Goal: Task Accomplishment & Management: Manage account settings

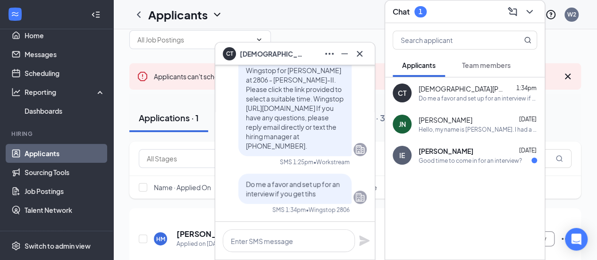
click at [436, 100] on div "Do me a favor and set up for an interview if you get tihs" at bounding box center [478, 98] width 119 height 8
click at [172, 127] on button "Applications · 1" at bounding box center [168, 118] width 79 height 28
click at [361, 57] on icon "Cross" at bounding box center [359, 53] width 11 height 11
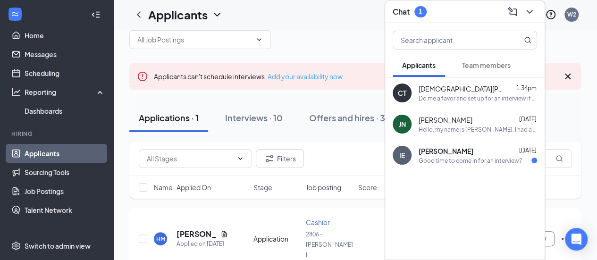
click at [306, 77] on link "Add your availability now" at bounding box center [305, 76] width 75 height 8
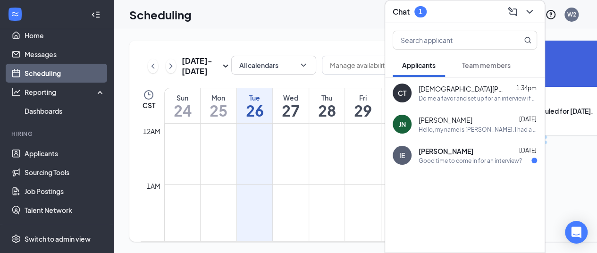
scroll to position [464, 0]
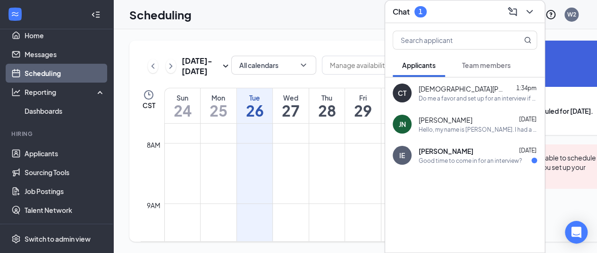
click at [533, 6] on icon "ChevronDown" at bounding box center [529, 11] width 11 height 11
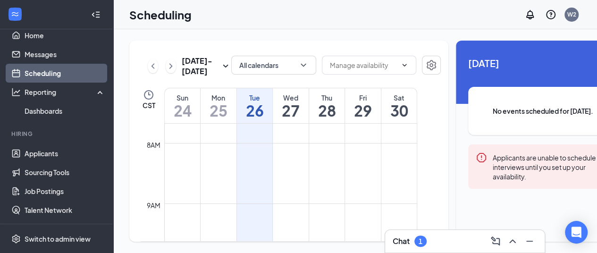
scroll to position [14, 0]
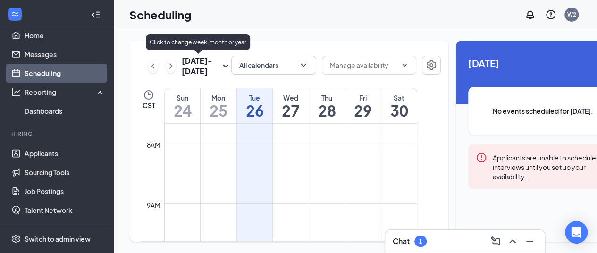
click at [220, 62] on icon "SmallChevronDown" at bounding box center [225, 65] width 11 height 11
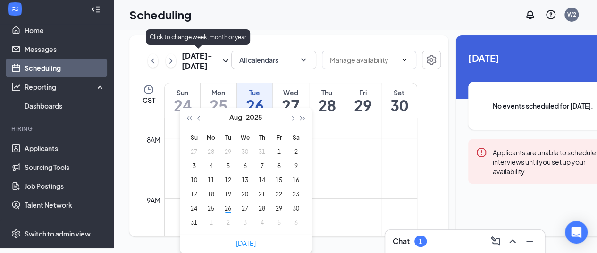
click at [220, 62] on icon "SmallChevronDown" at bounding box center [225, 60] width 11 height 11
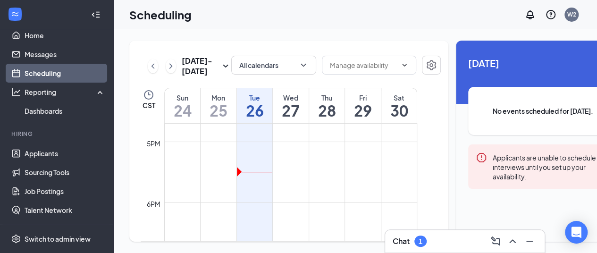
scroll to position [1015, 0]
click at [242, 204] on td at bounding box center [290, 204] width 253 height 15
click at [401, 61] on icon "ChevronDown" at bounding box center [405, 65] width 8 height 8
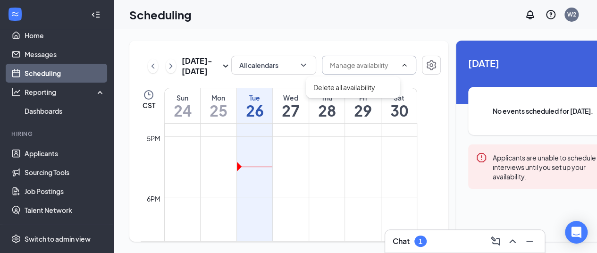
click at [401, 61] on icon "ChevronUp" at bounding box center [405, 65] width 8 height 8
click at [422, 56] on button "button" at bounding box center [431, 65] width 19 height 19
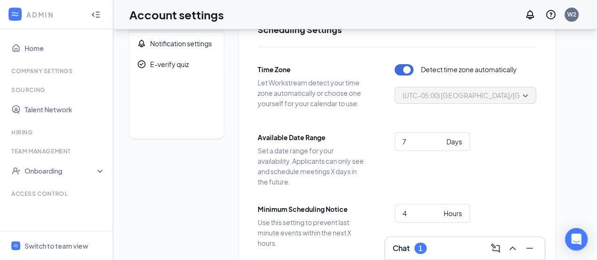
scroll to position [31, 0]
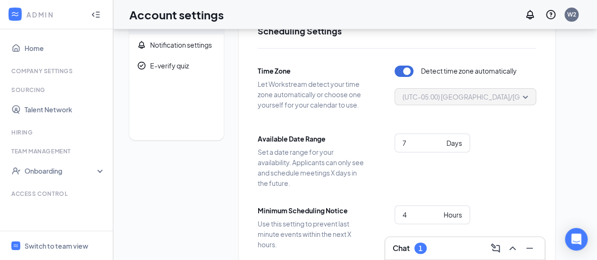
drag, startPoint x: 588, startPoint y: 93, endPoint x: 593, endPoint y: 64, distance: 28.6
click at [593, 64] on div "Scheduling Notification settings E-verify quiz Scheduling Settings Time Zone Le…" at bounding box center [355, 208] width 484 height 419
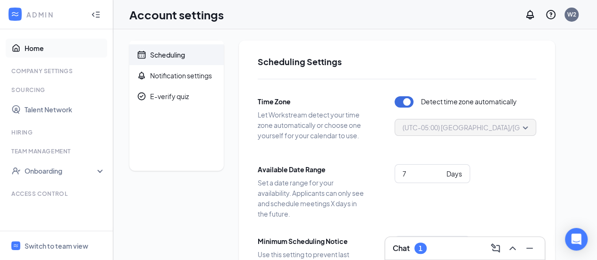
click at [29, 47] on link "Home" at bounding box center [65, 48] width 81 height 19
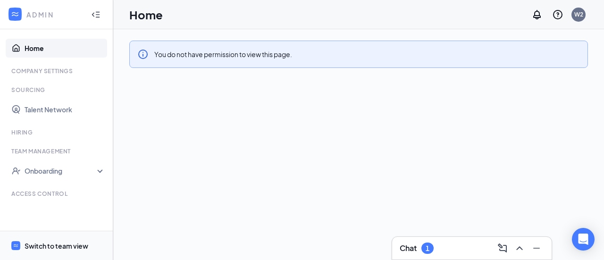
click at [33, 246] on div "Switch to team view" at bounding box center [57, 245] width 64 height 9
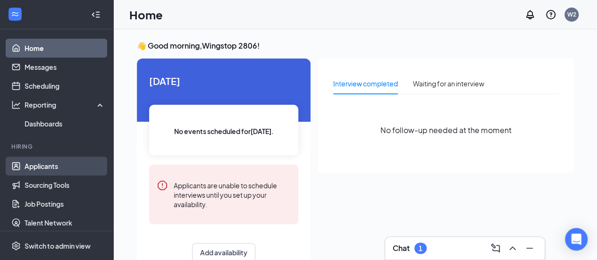
click at [35, 164] on link "Applicants" at bounding box center [65, 166] width 81 height 19
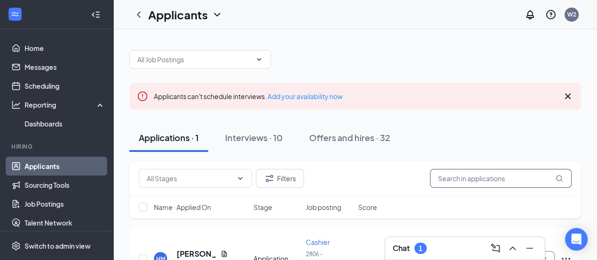
click at [520, 181] on input "text" at bounding box center [501, 178] width 142 height 19
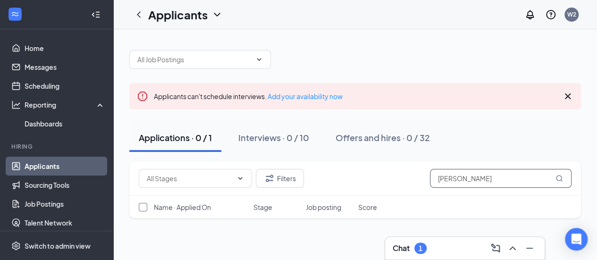
type input "christain talylor"
click at [144, 209] on input "checkbox" at bounding box center [143, 207] width 8 height 8
checkbox input "false"
click at [321, 206] on span "Job posting" at bounding box center [323, 207] width 35 height 9
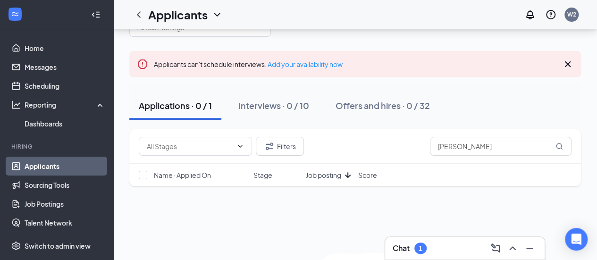
scroll to position [18, 0]
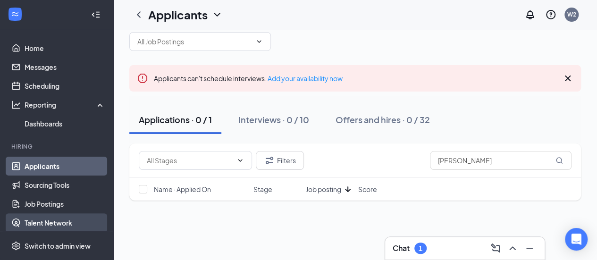
click at [46, 227] on link "Talent Network" at bounding box center [65, 222] width 81 height 19
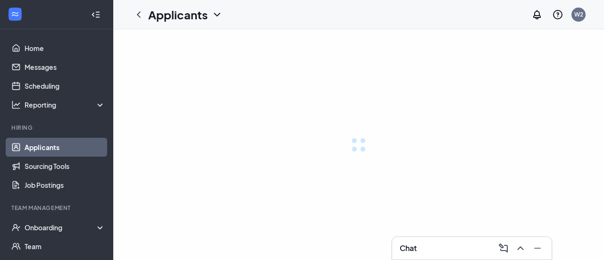
click at [34, 146] on link "Applicants" at bounding box center [65, 147] width 81 height 19
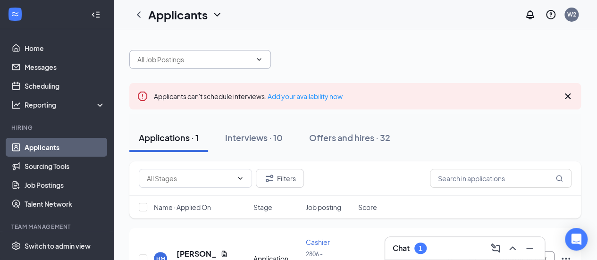
click at [259, 58] on icon "ChevronDown" at bounding box center [259, 60] width 8 height 8
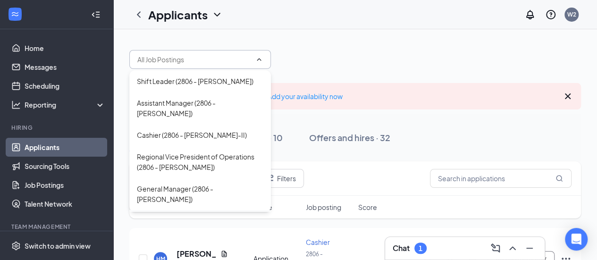
click at [162, 216] on div "Cook (2806 - [PERSON_NAME]-II)" at bounding box center [188, 221] width 103 height 10
type input "Cook (2806 - [PERSON_NAME]-II)"
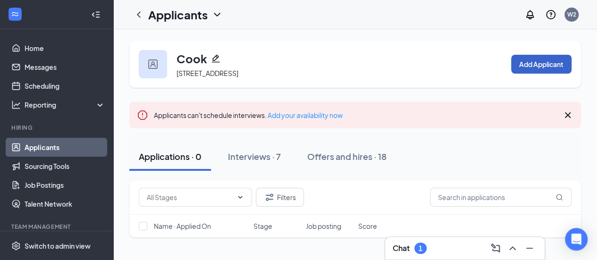
click at [542, 63] on button "Add Applicant" at bounding box center [541, 64] width 60 height 19
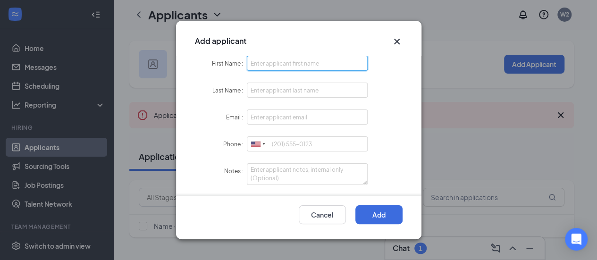
click at [283, 58] on input "First Name" at bounding box center [307, 63] width 121 height 15
type input "[DEMOGRAPHIC_DATA]"
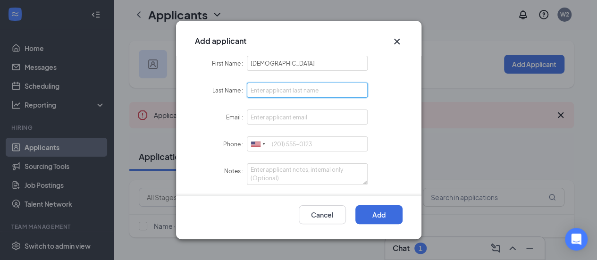
click at [286, 89] on input "Last Name" at bounding box center [307, 90] width 121 height 15
type input "p"
type input "[PERSON_NAME]"
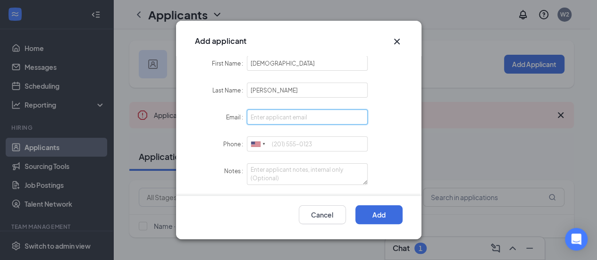
click at [294, 120] on input "Email" at bounding box center [307, 117] width 121 height 15
type input "[EMAIL_ADDRESS][DOMAIN_NAME]"
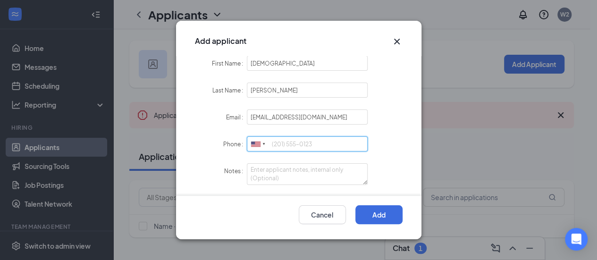
click at [291, 146] on input "Phone" at bounding box center [307, 143] width 121 height 15
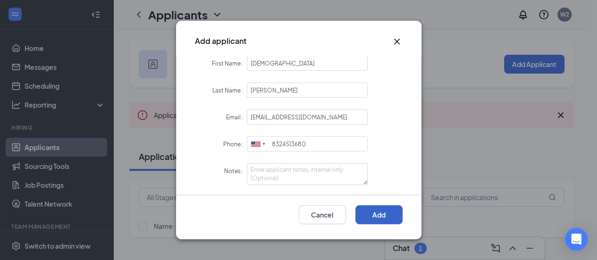
click at [369, 214] on button "Add" at bounding box center [379, 214] width 47 height 19
click at [382, 209] on button "Add" at bounding box center [379, 214] width 47 height 19
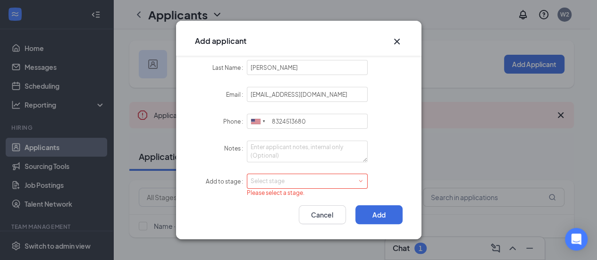
scroll to position [25, 0]
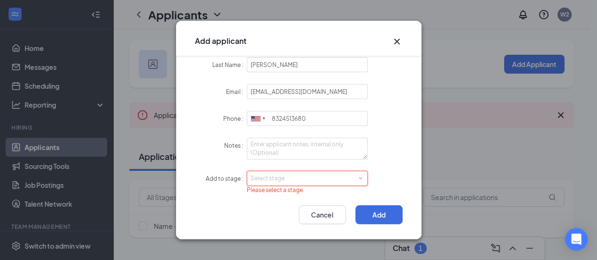
click at [359, 177] on span at bounding box center [361, 179] width 4 height 4
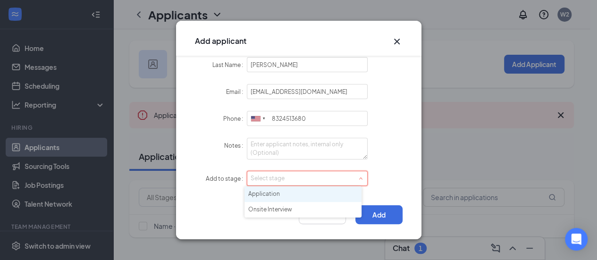
click at [270, 197] on li "Application" at bounding box center [303, 194] width 117 height 16
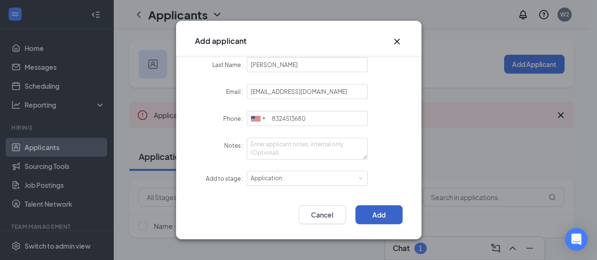
click at [385, 216] on button "Add" at bounding box center [379, 214] width 47 height 19
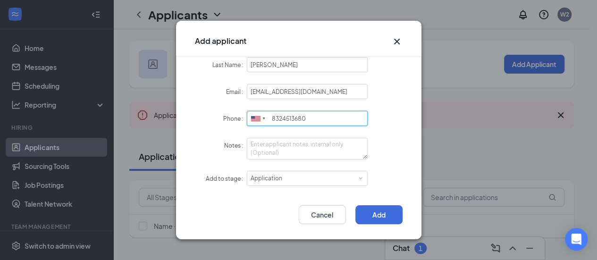
click at [311, 119] on input "8324513680" at bounding box center [307, 118] width 121 height 15
type input "8"
type input "8324513658"
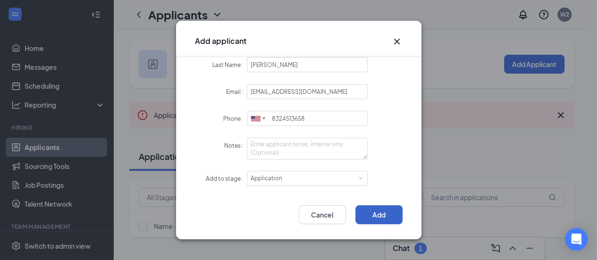
click at [381, 215] on button "Add" at bounding box center [379, 214] width 47 height 19
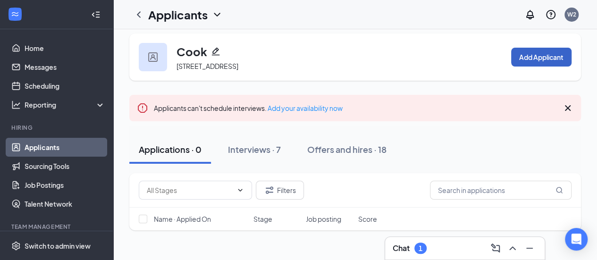
scroll to position [6, 0]
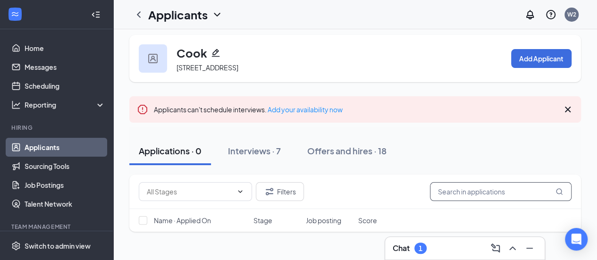
drag, startPoint x: 452, startPoint y: 188, endPoint x: 434, endPoint y: 164, distance: 30.1
click at [434, 164] on div "Cook [STREET_ADDRESS] Add Applicant Applicants can't schedule interviews. Add y…" at bounding box center [355, 212] width 452 height 355
click at [239, 192] on icon "ChevronDown" at bounding box center [241, 192] width 8 height 8
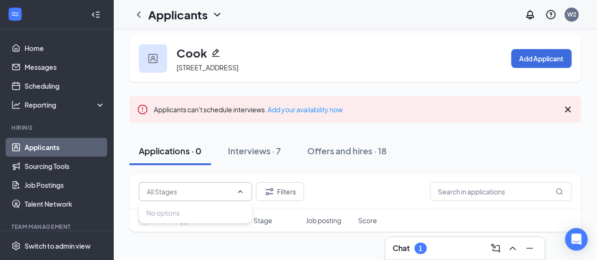
click at [239, 194] on icon "ChevronUp" at bounding box center [241, 192] width 8 height 8
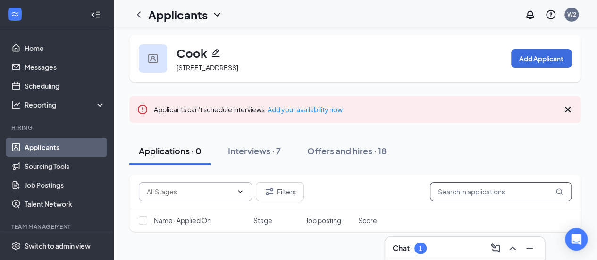
click at [449, 194] on input "text" at bounding box center [501, 191] width 142 height 19
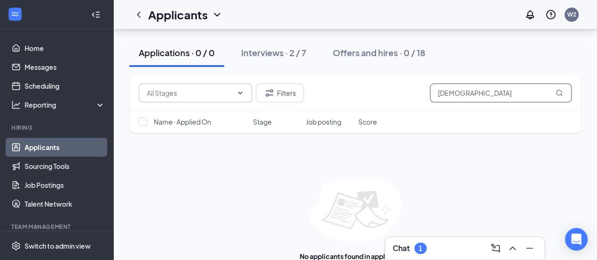
scroll to position [146, 0]
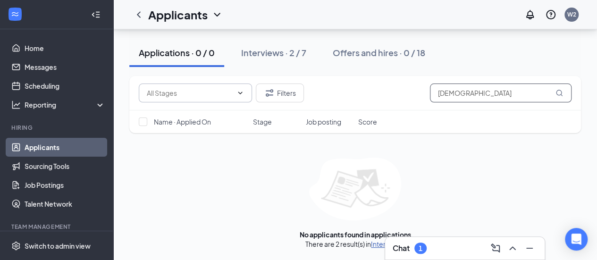
type input "[DEMOGRAPHIC_DATA]"
click at [376, 244] on link "Interviews" at bounding box center [387, 244] width 32 height 8
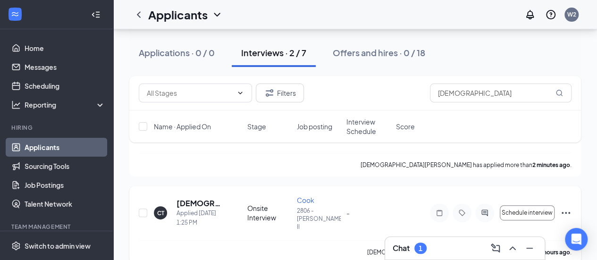
scroll to position [160, 0]
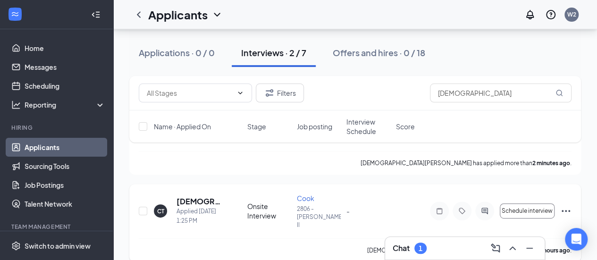
click at [566, 205] on icon "Ellipses" at bounding box center [565, 210] width 11 height 11
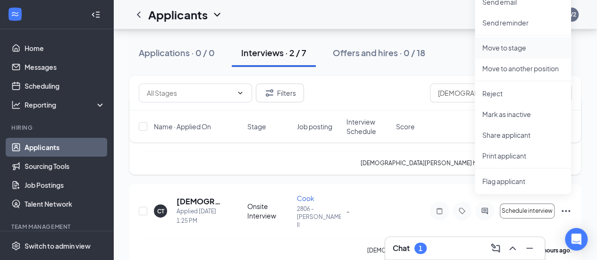
click at [501, 47] on p "Move to stage" at bounding box center [523, 47] width 81 height 9
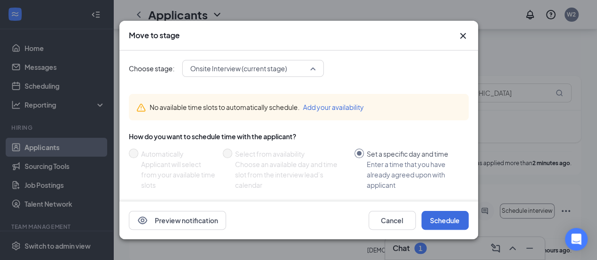
click at [316, 71] on span "Onsite Interview (current stage)" at bounding box center [253, 68] width 126 height 14
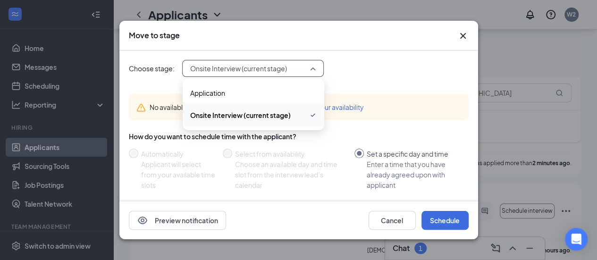
click at [316, 71] on span "Onsite Interview (current stage)" at bounding box center [253, 68] width 126 height 14
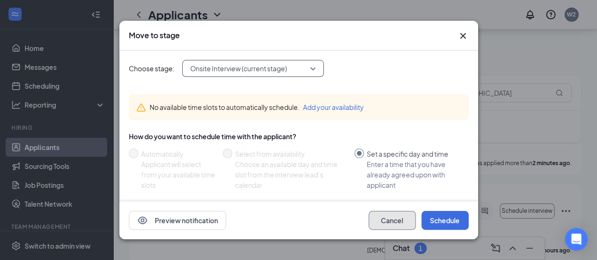
click at [400, 222] on button "Cancel" at bounding box center [392, 220] width 47 height 19
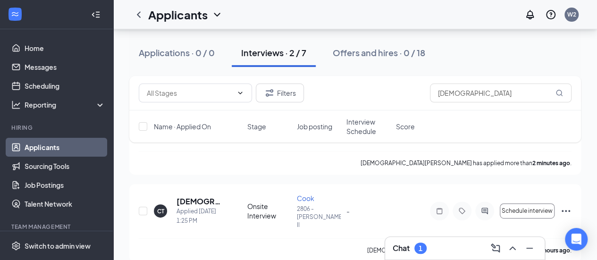
click at [400, 222] on div "CT [PERSON_NAME] Applied [DATE] 1:25 PM Onsite Interview Cook 2806 - [PERSON_NA…" at bounding box center [355, 216] width 433 height 45
click at [143, 207] on input "checkbox" at bounding box center [143, 211] width 8 height 8
checkbox input "true"
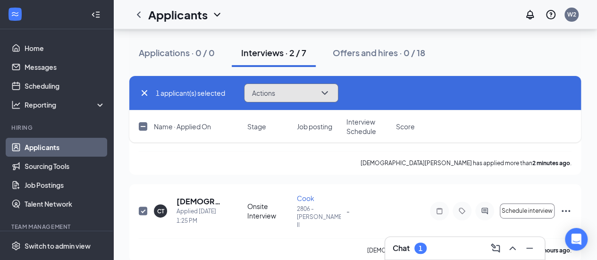
click at [325, 91] on icon "ChevronDown" at bounding box center [324, 92] width 11 height 11
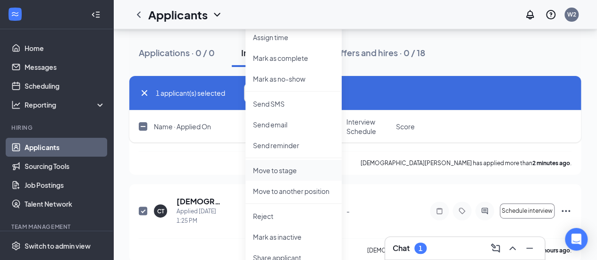
click at [283, 169] on p "Move to stage" at bounding box center [293, 170] width 81 height 9
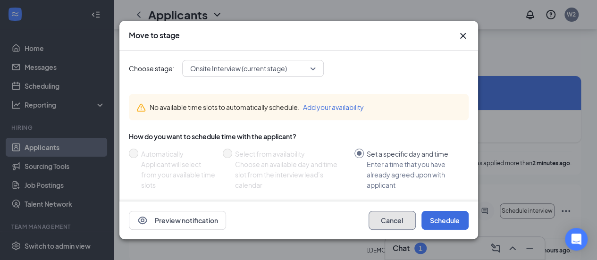
click at [380, 222] on button "Cancel" at bounding box center [392, 220] width 47 height 19
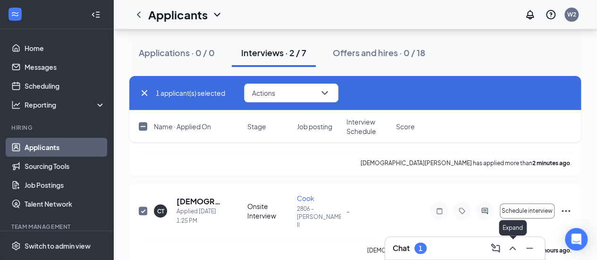
click at [512, 254] on icon "ChevronUp" at bounding box center [512, 248] width 11 height 11
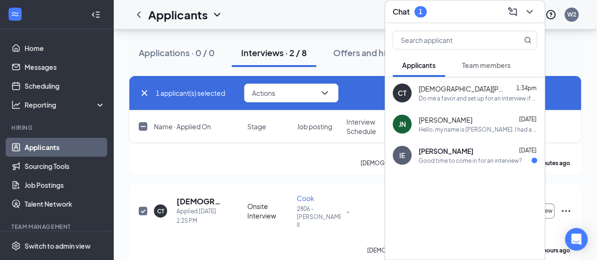
click at [169, 147] on div "1 applicant(s) selected Actions [PERSON_NAME] as hired Assign time [PERSON_NAME…" at bounding box center [355, 114] width 452 height 76
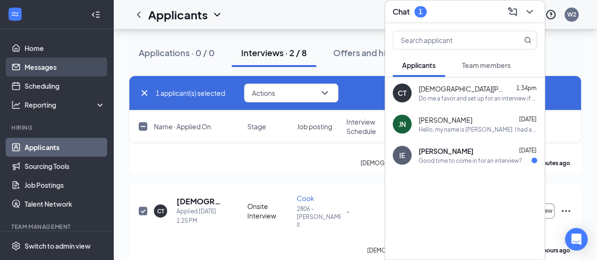
click at [42, 72] on link "Messages" at bounding box center [65, 67] width 81 height 19
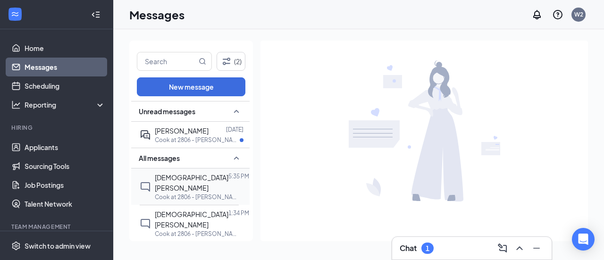
click at [179, 193] on p "Cook at 2806 - [PERSON_NAME]-II" at bounding box center [197, 197] width 85 height 8
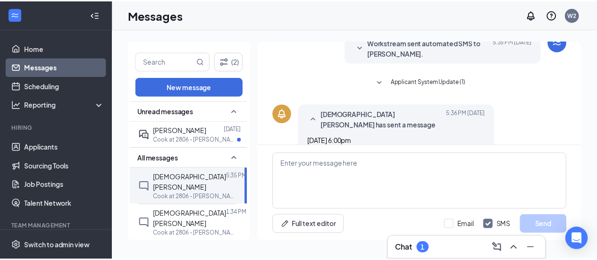
scroll to position [99, 0]
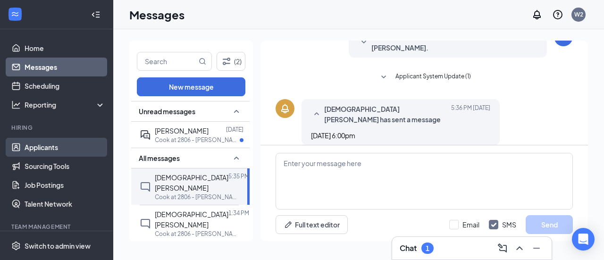
click at [51, 149] on link "Applicants" at bounding box center [65, 147] width 81 height 19
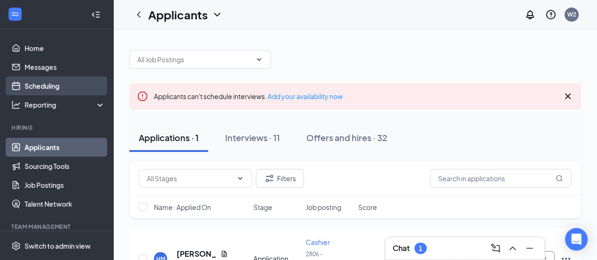
click at [29, 84] on link "Scheduling" at bounding box center [65, 85] width 81 height 19
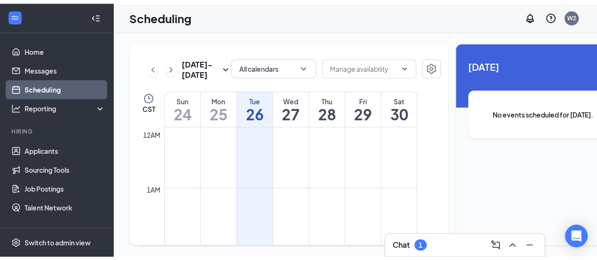
scroll to position [464, 0]
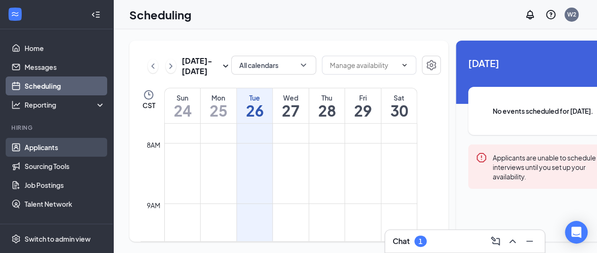
click at [39, 148] on link "Applicants" at bounding box center [65, 147] width 81 height 19
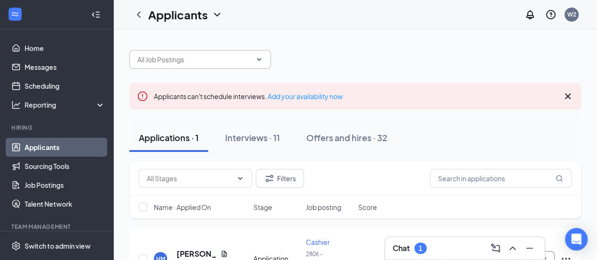
click at [258, 62] on icon "ChevronDown" at bounding box center [259, 60] width 8 height 8
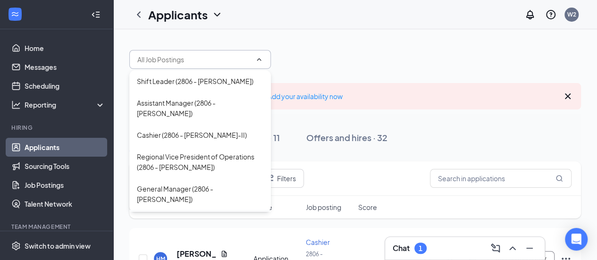
click at [158, 216] on div "Cook (2806 - [PERSON_NAME]-II)" at bounding box center [188, 221] width 103 height 10
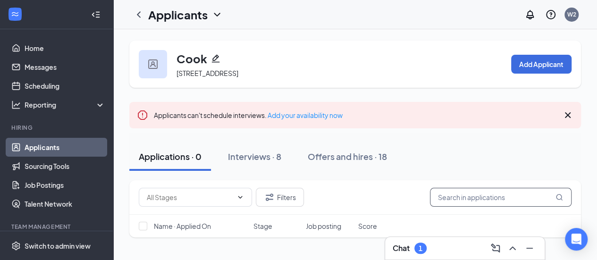
click at [450, 202] on input "text" at bounding box center [501, 197] width 142 height 19
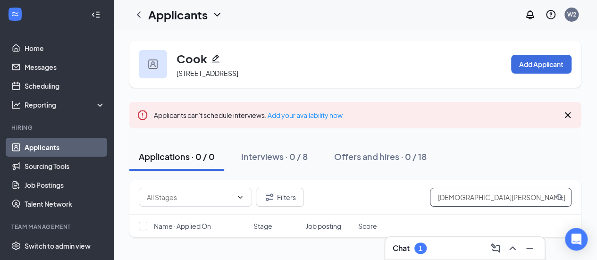
type input "[DEMOGRAPHIC_DATA][PERSON_NAME]"
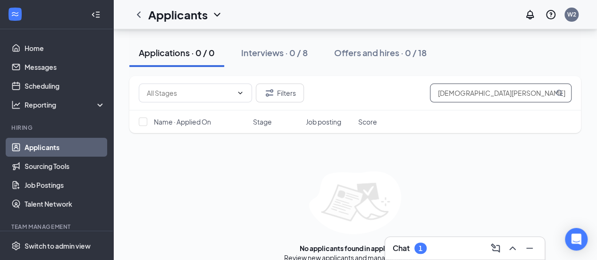
scroll to position [146, 0]
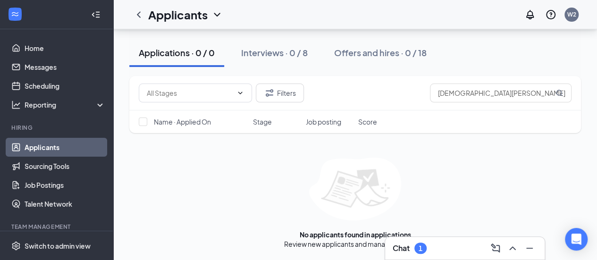
click at [216, 16] on icon "ChevronDown" at bounding box center [217, 14] width 11 height 11
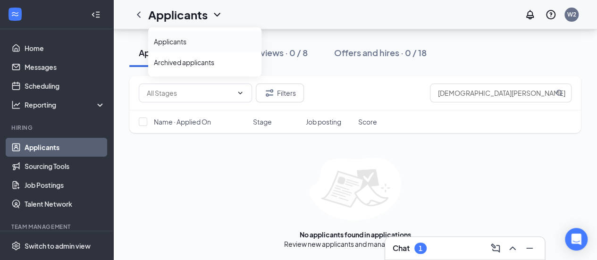
click at [172, 41] on link "Applicants" at bounding box center [205, 41] width 102 height 9
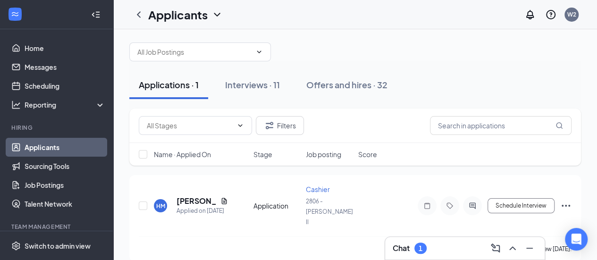
scroll to position [53, 0]
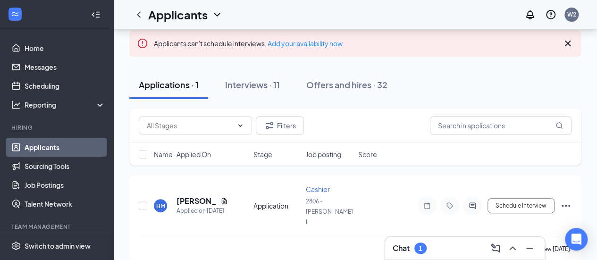
click at [219, 14] on icon "ChevronDown" at bounding box center [217, 15] width 6 height 4
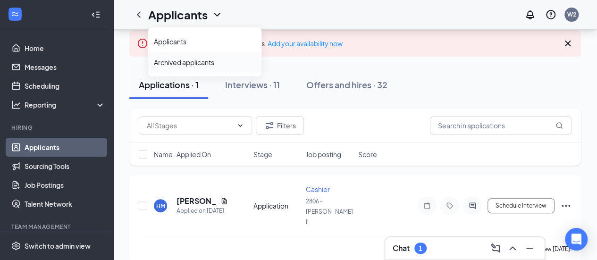
click at [185, 66] on link "Archived applicants" at bounding box center [205, 62] width 102 height 9
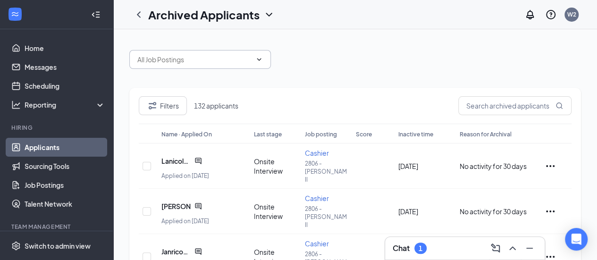
click at [261, 64] on span at bounding box center [200, 59] width 142 height 19
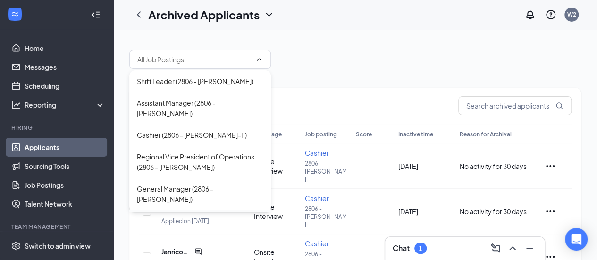
click at [140, 216] on div "Cook (2806 - [PERSON_NAME]-II)" at bounding box center [188, 221] width 103 height 10
type input "Cook (2806 - [PERSON_NAME]-II)"
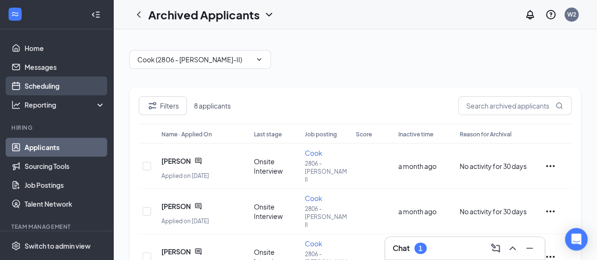
click at [41, 86] on link "Scheduling" at bounding box center [65, 85] width 81 height 19
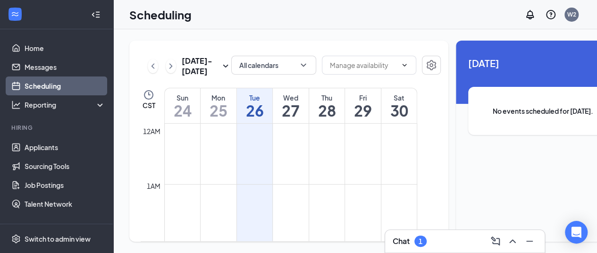
scroll to position [464, 0]
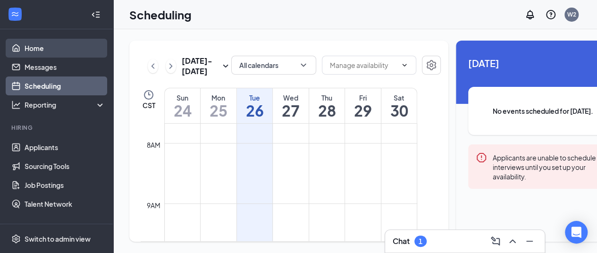
click at [41, 51] on link "Home" at bounding box center [65, 48] width 81 height 19
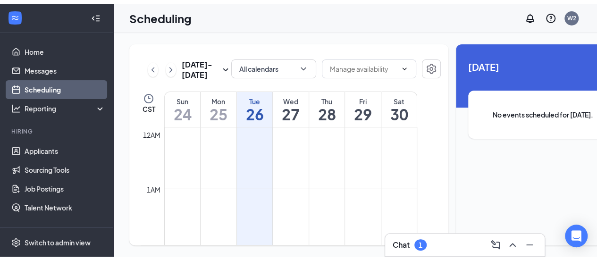
scroll to position [464, 0]
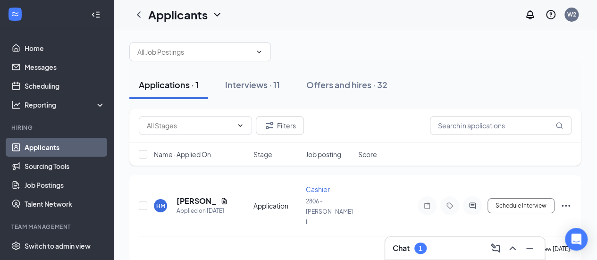
scroll to position [53, 0]
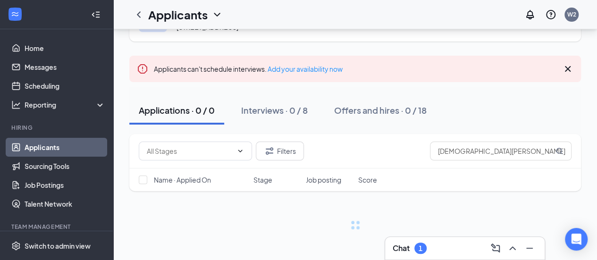
scroll to position [53, 0]
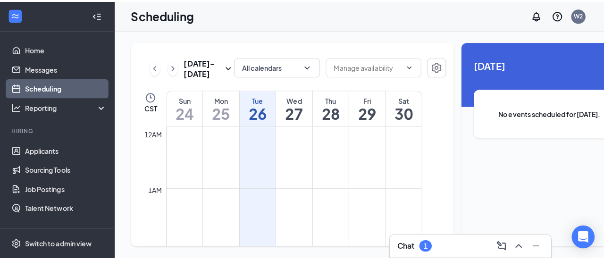
scroll to position [464, 0]
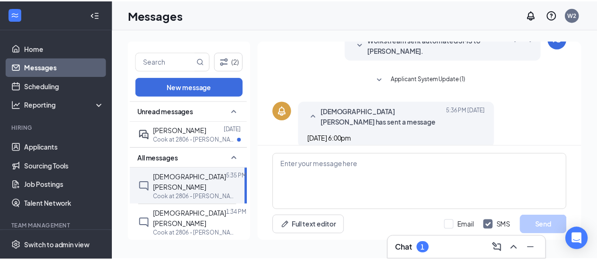
scroll to position [85, 0]
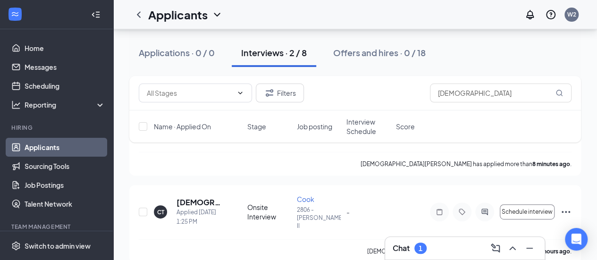
scroll to position [160, 0]
click at [145, 207] on input "checkbox" at bounding box center [143, 211] width 8 height 8
checkbox input "true"
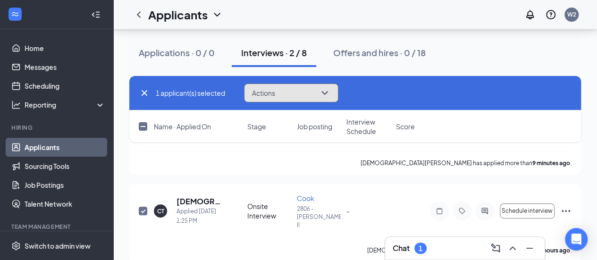
click at [328, 96] on icon "ChevronDown" at bounding box center [324, 92] width 11 height 11
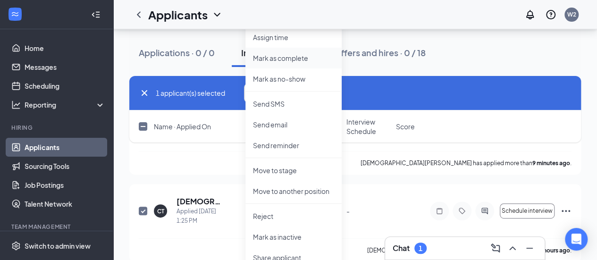
click at [286, 57] on p "Mark as complete" at bounding box center [293, 57] width 81 height 9
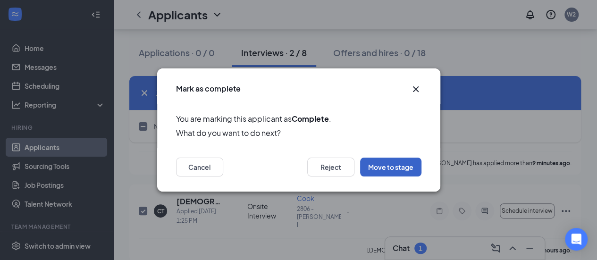
click at [381, 163] on button "Move to stage" at bounding box center [390, 167] width 61 height 19
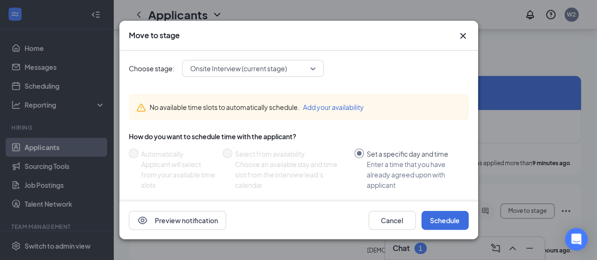
click at [315, 69] on span "Onsite Interview (current stage)" at bounding box center [253, 68] width 126 height 14
click at [459, 34] on icon "Cross" at bounding box center [462, 35] width 11 height 11
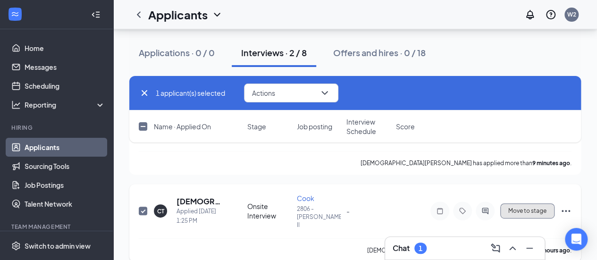
click at [543, 208] on span "Move to stage" at bounding box center [527, 211] width 38 height 7
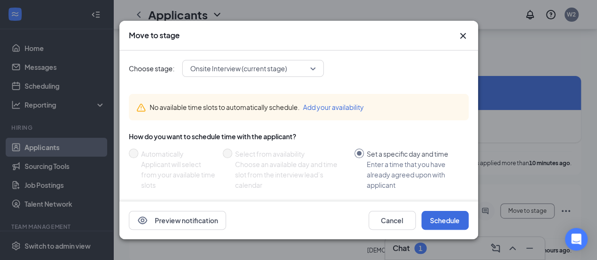
click at [461, 40] on icon "Cross" at bounding box center [462, 35] width 11 height 11
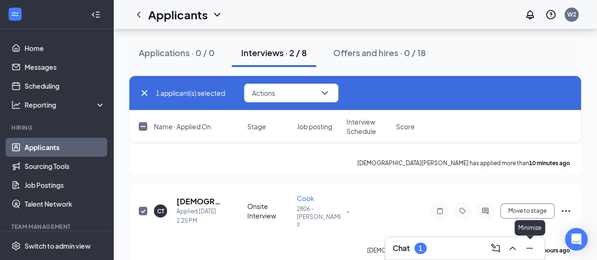
click at [528, 254] on button at bounding box center [529, 248] width 15 height 15
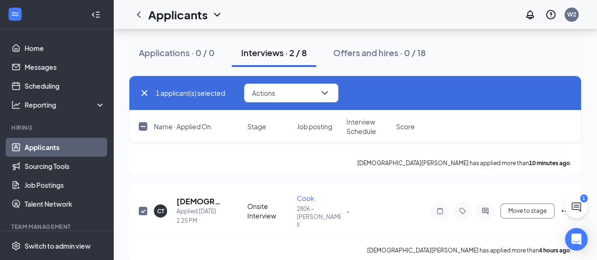
click at [142, 125] on input "checkbox" at bounding box center [143, 126] width 8 height 8
checkbox input "true"
click at [560, 205] on icon "Ellipses" at bounding box center [565, 210] width 11 height 11
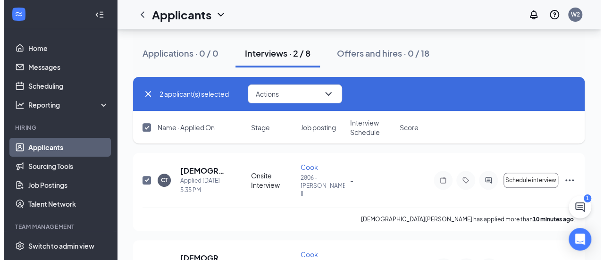
scroll to position [93, 0]
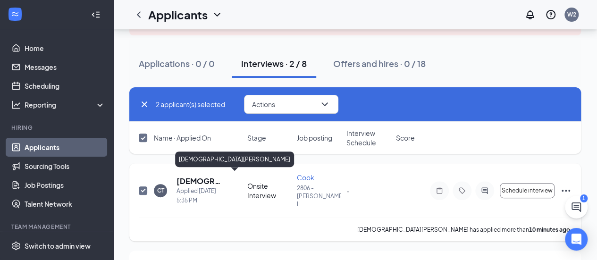
click at [191, 182] on h5 "[DEMOGRAPHIC_DATA][PERSON_NAME]" at bounding box center [199, 181] width 45 height 10
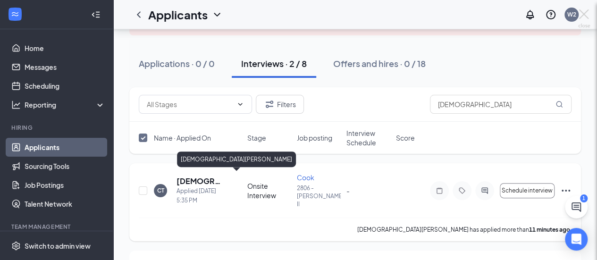
checkbox input "false"
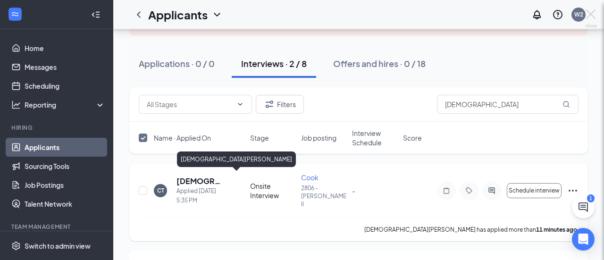
checkbox input "false"
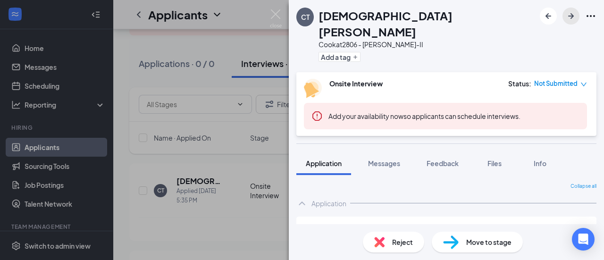
click at [573, 16] on icon "ArrowRight" at bounding box center [571, 16] width 6 height 6
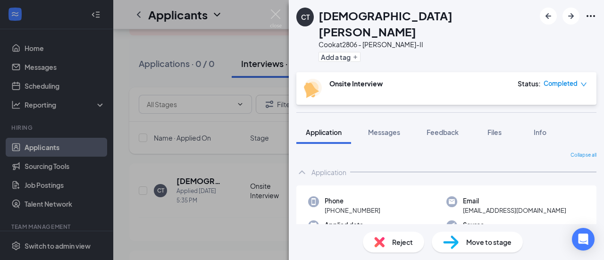
click at [475, 240] on span "Move to stage" at bounding box center [488, 242] width 45 height 10
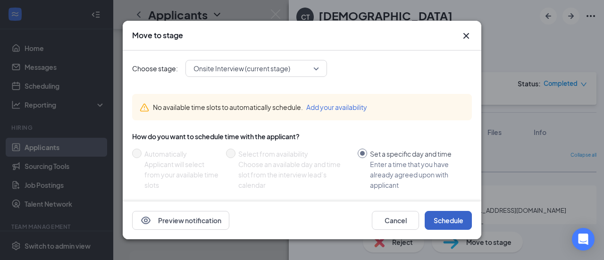
click at [443, 217] on button "Schedule" at bounding box center [448, 220] width 47 height 19
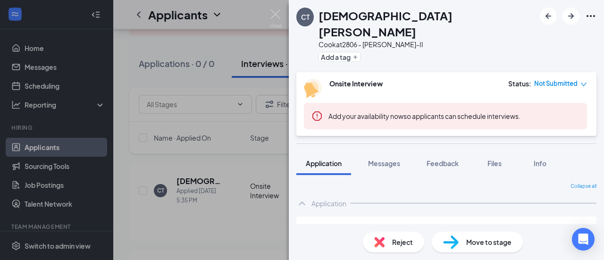
click at [584, 81] on icon "down" at bounding box center [584, 84] width 7 height 7
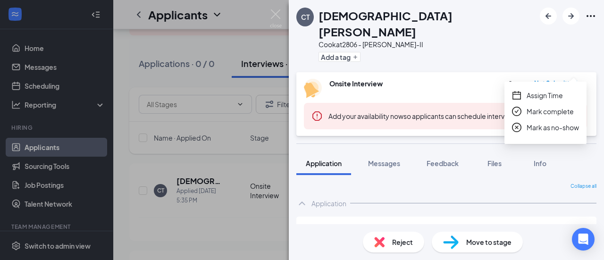
click at [539, 96] on span "Assign Time" at bounding box center [545, 95] width 36 height 10
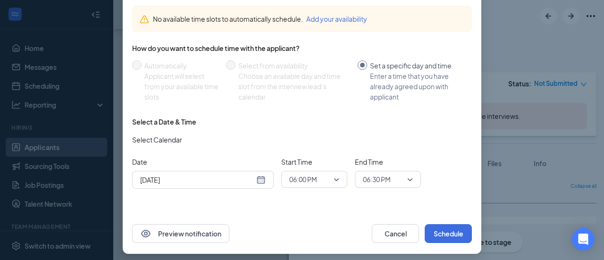
scroll to position [84, 0]
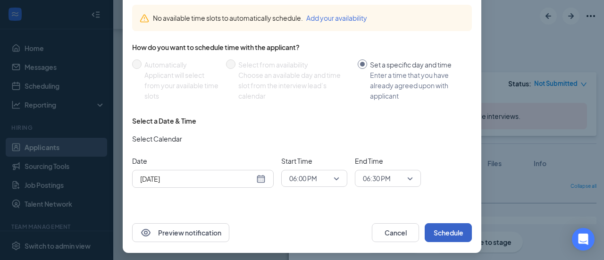
click at [451, 231] on button "Schedule" at bounding box center [448, 232] width 47 height 19
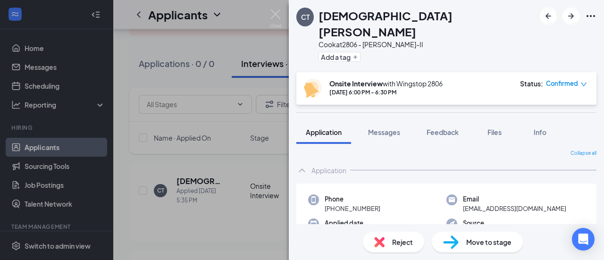
scroll to position [0, 0]
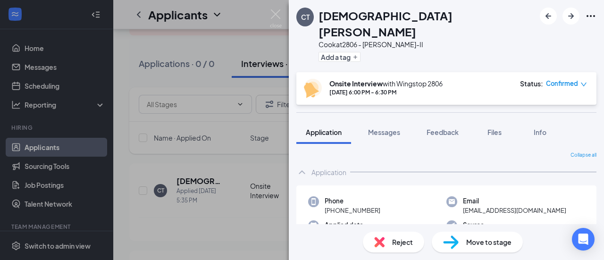
click at [485, 240] on span "Move to stage" at bounding box center [488, 242] width 45 height 10
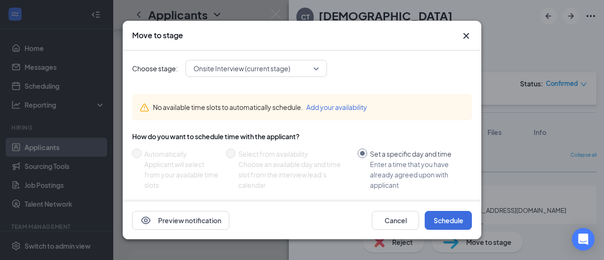
click at [466, 35] on icon "Cross" at bounding box center [467, 36] width 6 height 6
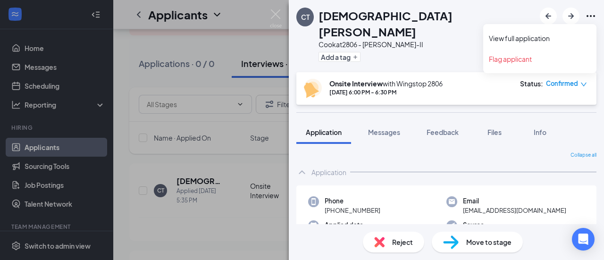
click at [590, 16] on icon "Ellipses" at bounding box center [591, 16] width 8 height 2
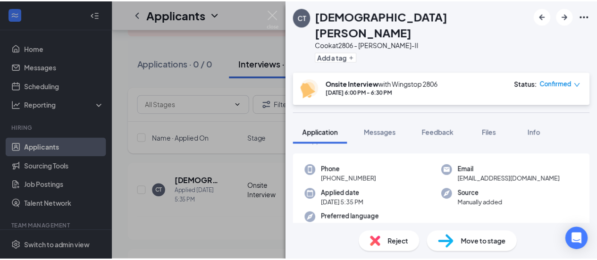
scroll to position [42, 0]
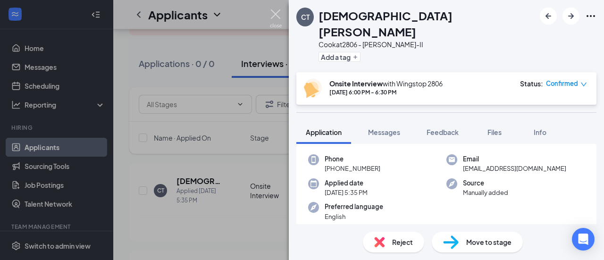
click at [278, 14] on img at bounding box center [276, 18] width 12 height 18
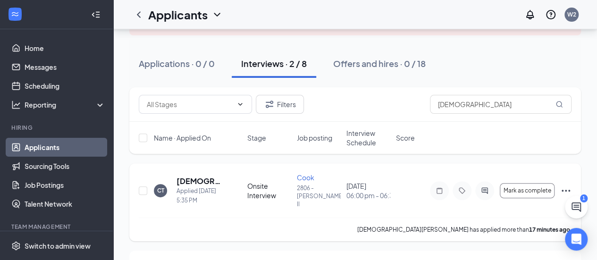
click at [570, 187] on icon "Ellipses" at bounding box center [565, 190] width 11 height 11
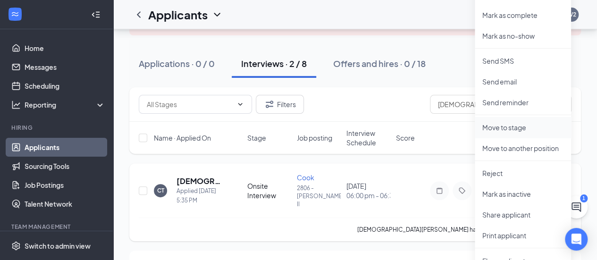
click at [508, 129] on p "Move to stage" at bounding box center [523, 127] width 81 height 9
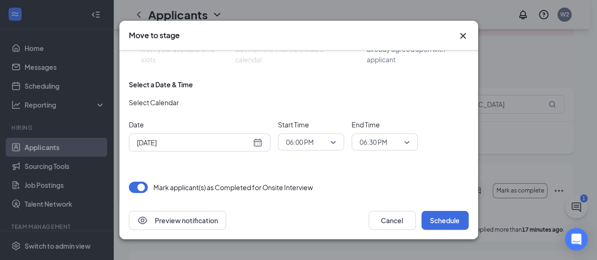
scroll to position [126, 0]
click at [461, 38] on icon "Cross" at bounding box center [463, 36] width 6 height 6
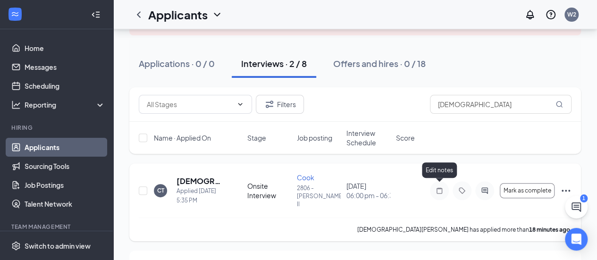
click at [437, 188] on icon "Note" at bounding box center [440, 190] width 6 height 6
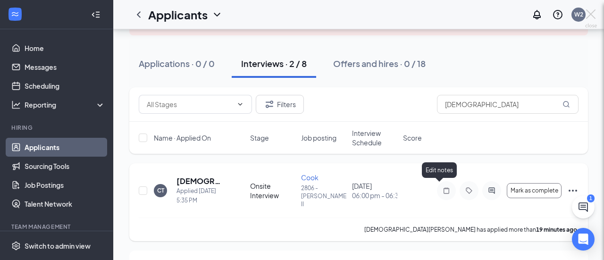
click at [437, 188] on div "CT [PERSON_NAME] [PERSON_NAME] at 2806 - [PERSON_NAME]-II Add a tag Onsite Inte…" at bounding box center [302, 130] width 604 height 260
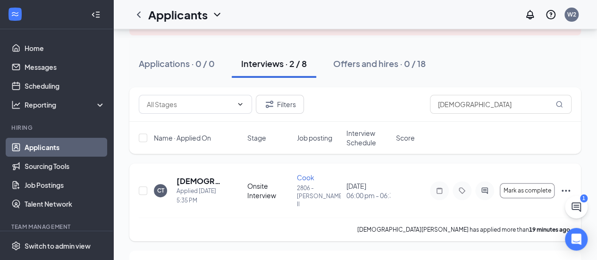
click at [384, 208] on div "CT [DEMOGRAPHIC_DATA][PERSON_NAME] Applied [DATE] 5:35 PM Onsite Interview Cook…" at bounding box center [355, 195] width 433 height 45
click at [242, 105] on icon "ChevronDown" at bounding box center [241, 105] width 8 height 8
click at [242, 105] on icon "ChevronUp" at bounding box center [241, 105] width 8 height 8
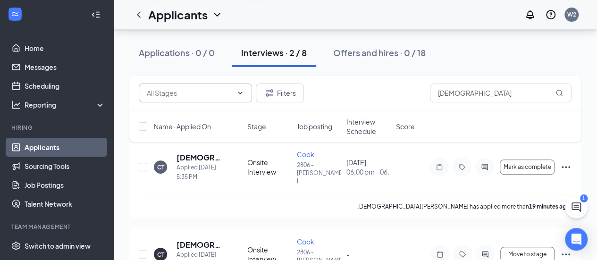
scroll to position [115, 0]
click at [143, 166] on input "checkbox" at bounding box center [143, 168] width 8 height 8
checkbox input "true"
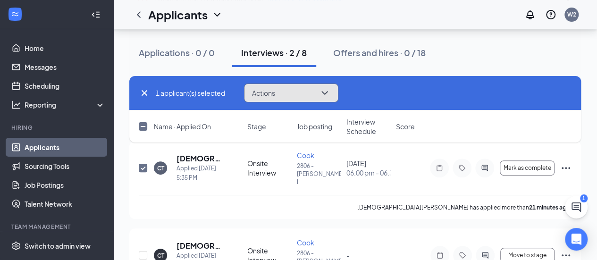
click at [324, 95] on icon "ChevronDown" at bounding box center [324, 92] width 11 height 11
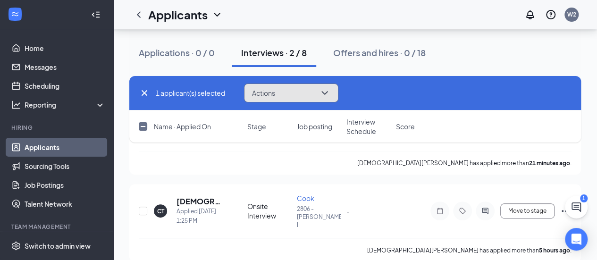
scroll to position [160, 0]
click at [326, 93] on icon "ChevronDown" at bounding box center [325, 93] width 6 height 4
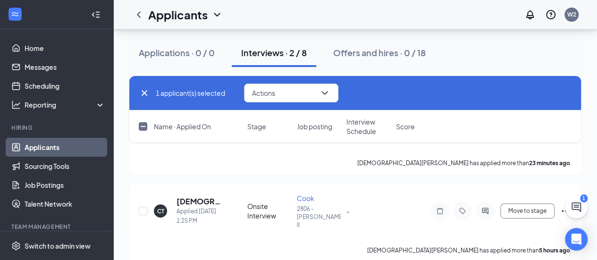
click at [471, 56] on div "Applications · 0 / 0 Interviews · 2 / 8 Offers and hires · 0 / 18" at bounding box center [355, 53] width 452 height 28
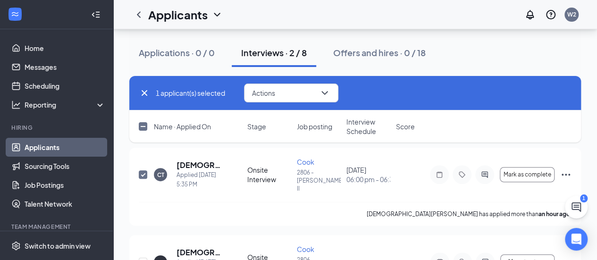
scroll to position [105, 0]
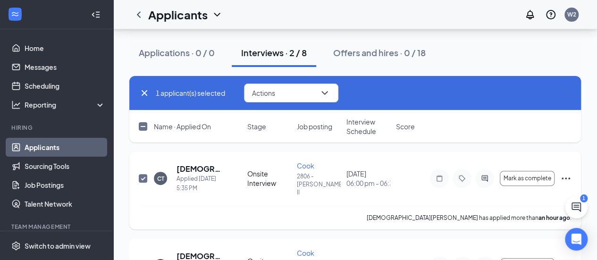
click at [565, 178] on icon "Ellipses" at bounding box center [566, 179] width 8 height 2
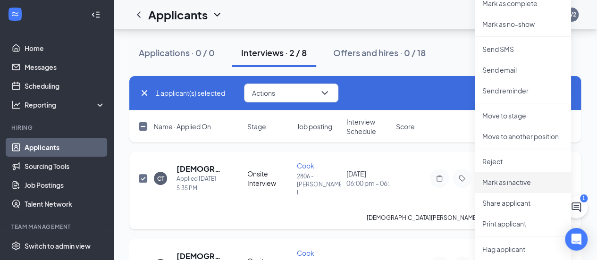
click at [565, 174] on li "Mark as inactive" at bounding box center [523, 182] width 96 height 21
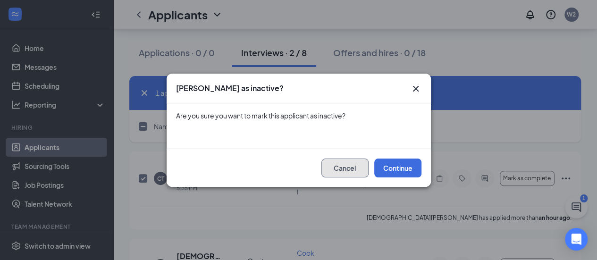
click at [356, 165] on button "Cancel" at bounding box center [345, 168] width 47 height 19
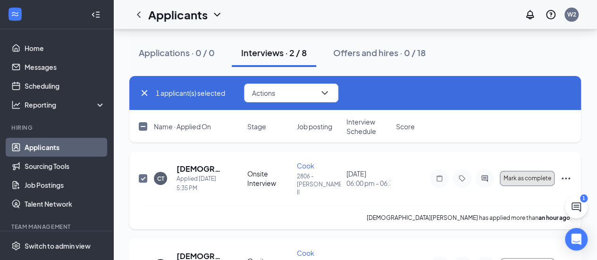
click at [537, 179] on button "Mark as complete" at bounding box center [527, 178] width 55 height 15
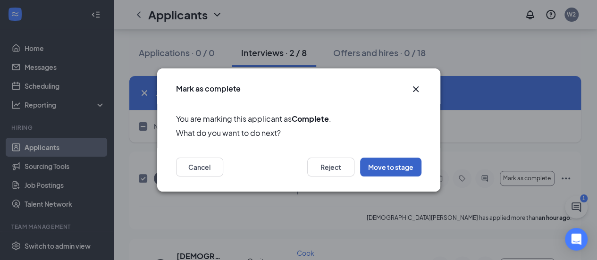
click at [401, 169] on button "Move to stage" at bounding box center [390, 167] width 61 height 19
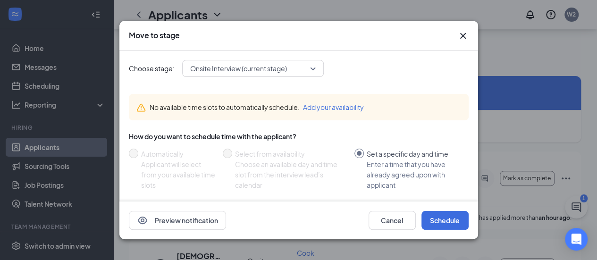
click at [461, 38] on icon "Cross" at bounding box center [462, 35] width 11 height 11
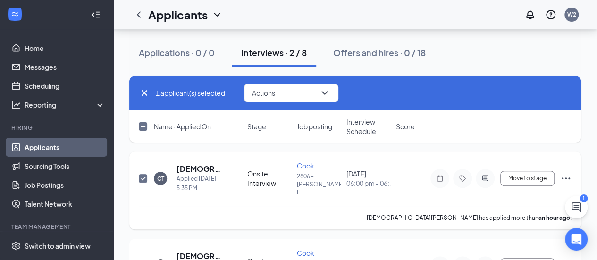
click at [566, 178] on icon "Ellipses" at bounding box center [565, 178] width 11 height 11
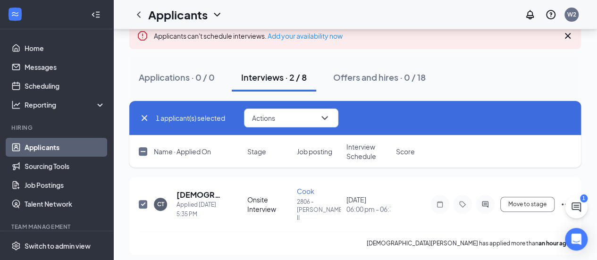
scroll to position [69, 0]
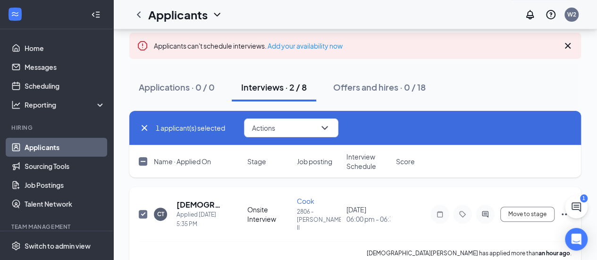
click at [563, 212] on icon "Ellipses" at bounding box center [565, 214] width 11 height 11
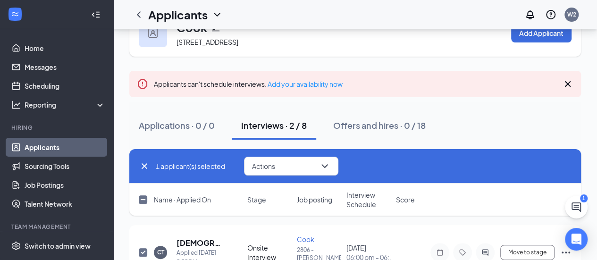
scroll to position [29, 0]
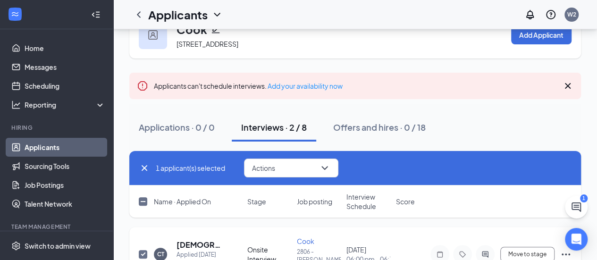
click at [561, 252] on icon "Ellipses" at bounding box center [565, 254] width 11 height 11
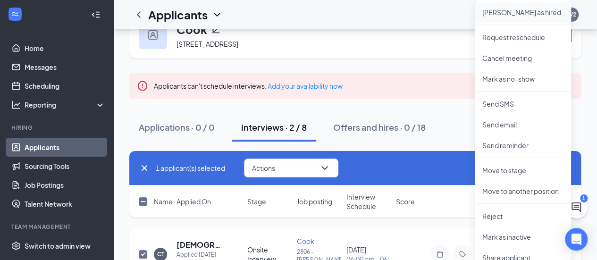
click at [502, 11] on p "[PERSON_NAME] as hired" at bounding box center [523, 12] width 81 height 9
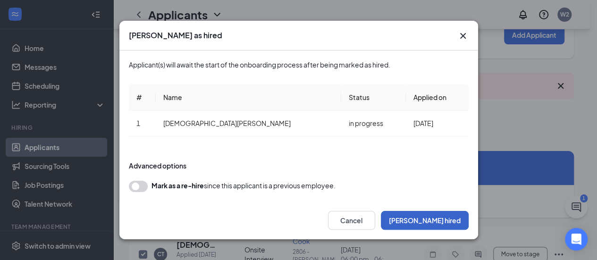
click at [443, 223] on button "[PERSON_NAME] hired" at bounding box center [425, 220] width 88 height 19
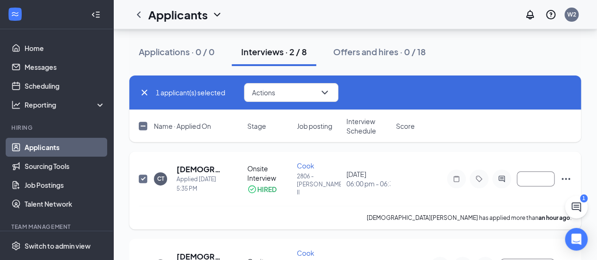
scroll to position [86, 0]
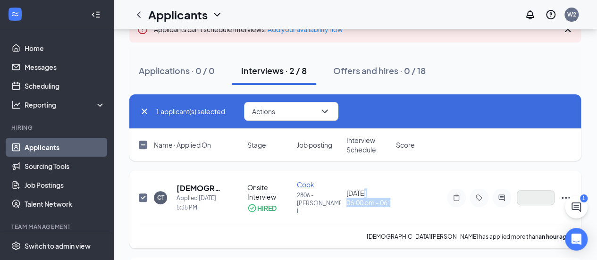
drag, startPoint x: 366, startPoint y: 189, endPoint x: 537, endPoint y: 201, distance: 171.3
click at [537, 201] on div "CT [PERSON_NAME] Applied [DATE] 5:35 PM Onsite Interview HIRED [PERSON_NAME] 28…" at bounding box center [355, 202] width 433 height 45
click at [568, 197] on icon "Ellipses" at bounding box center [566, 198] width 8 height 2
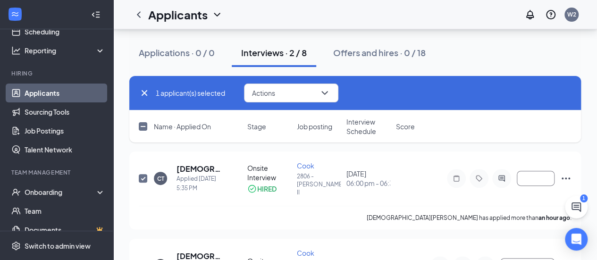
scroll to position [59, 0]
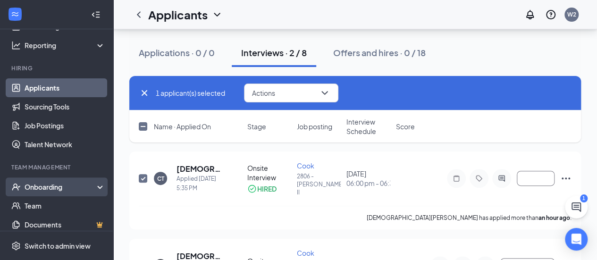
click at [98, 188] on icon at bounding box center [102, 188] width 8 height 0
click at [55, 190] on div "Onboarding" at bounding box center [61, 186] width 73 height 9
click at [98, 188] on icon at bounding box center [102, 188] width 8 height 0
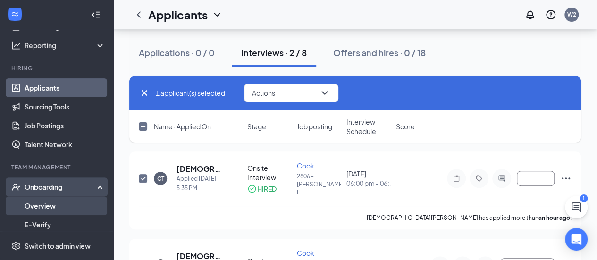
click at [37, 203] on link "Overview" at bounding box center [65, 205] width 81 height 19
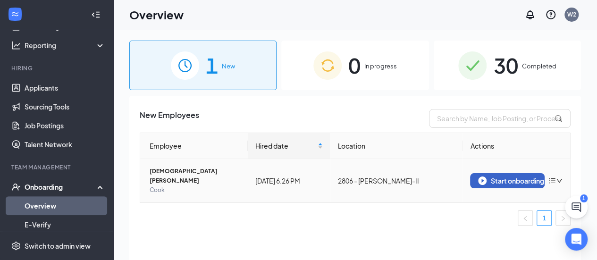
click at [495, 177] on div "Start onboarding" at bounding box center [507, 181] width 59 height 8
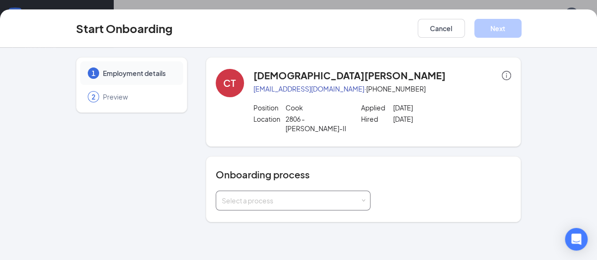
click at [361, 199] on span at bounding box center [363, 201] width 4 height 4
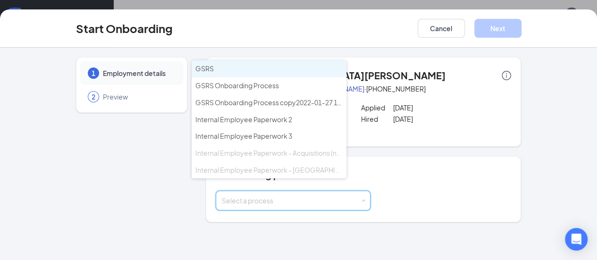
click at [278, 69] on li "GSRS" at bounding box center [269, 68] width 155 height 17
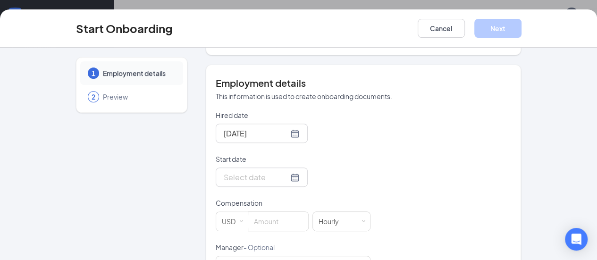
scroll to position [183, 0]
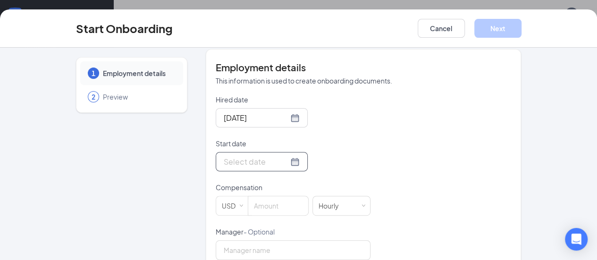
click at [261, 156] on div at bounding box center [262, 162] width 76 height 12
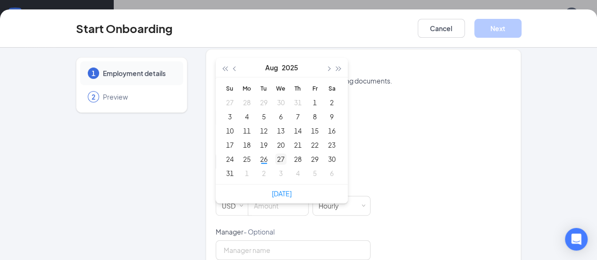
type input "[DATE]"
click at [275, 153] on div "27" at bounding box center [280, 158] width 11 height 11
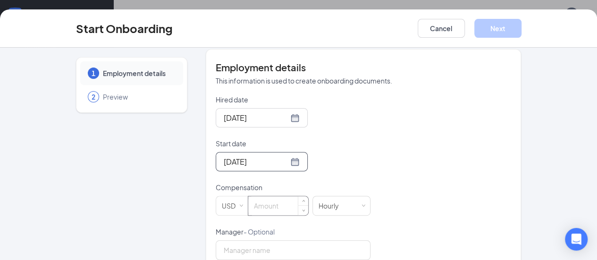
click at [255, 196] on input at bounding box center [278, 205] width 60 height 19
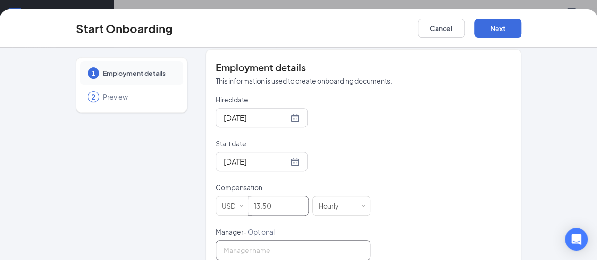
type input "13.5"
click at [216, 240] on input "Manager - Optional" at bounding box center [293, 250] width 155 height 20
drag, startPoint x: 204, startPoint y: 237, endPoint x: 191, endPoint y: 237, distance: 13.2
click at [216, 240] on input "Ch" at bounding box center [293, 250] width 155 height 20
type input "[PERSON_NAME]"
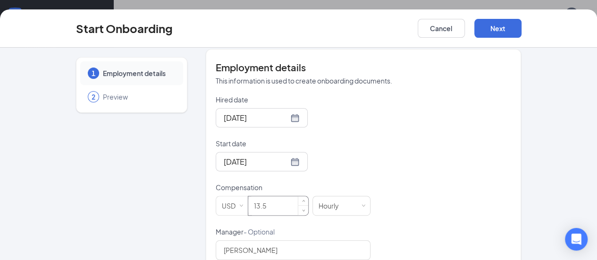
click at [248, 196] on input "13.5" at bounding box center [278, 205] width 60 height 19
type input "13.5"
click at [250, 240] on input "[PERSON_NAME]" at bounding box center [293, 250] width 155 height 20
type input "[PERSON_NAME]"
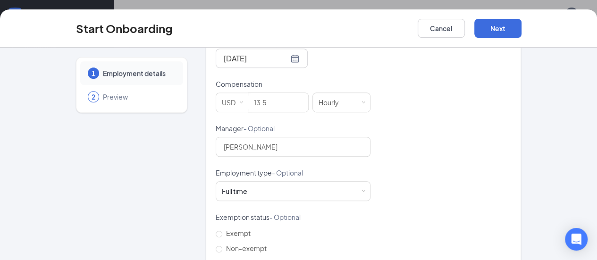
scroll to position [292, 0]
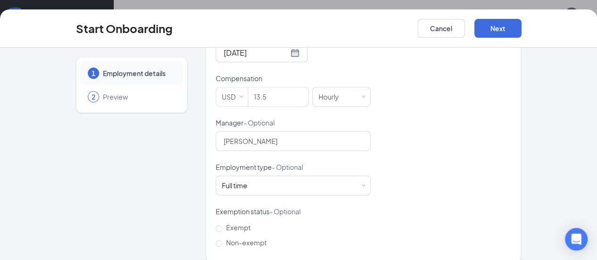
drag, startPoint x: 586, startPoint y: 200, endPoint x: 592, endPoint y: 181, distance: 19.9
click at [592, 181] on div "1 Employment details 2 Preview CT [PERSON_NAME] [PERSON_NAME][EMAIL_ADDRESS][DO…" at bounding box center [298, 154] width 597 height 212
click at [522, 26] on button "Next" at bounding box center [497, 28] width 47 height 19
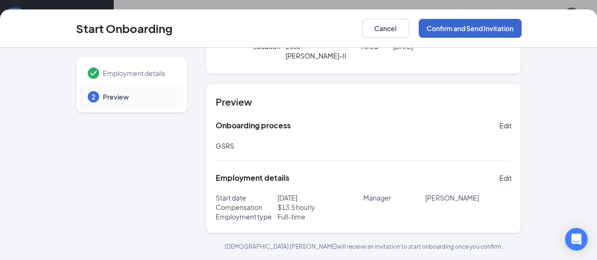
scroll to position [62, 0]
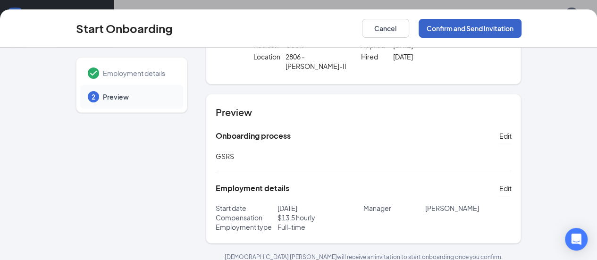
drag, startPoint x: 562, startPoint y: 26, endPoint x: 448, endPoint y: 146, distance: 165.3
click at [448, 146] on div "Start Onboarding Cancel Confirm and Send Invitation Employment details 2 Previe…" at bounding box center [298, 134] width 597 height 251
click at [511, 184] on span "Edit" at bounding box center [505, 188] width 12 height 9
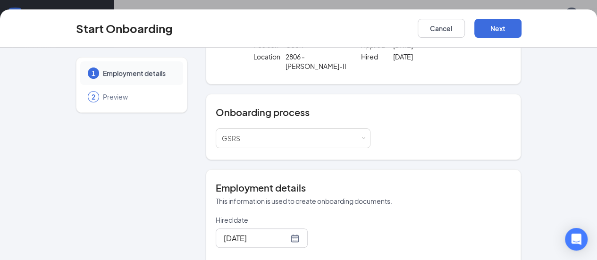
drag, startPoint x: 584, startPoint y: 155, endPoint x: 584, endPoint y: 169, distance: 13.7
click at [541, 169] on div "1 Employment details 2 Preview CT [PERSON_NAME] [PERSON_NAME][EMAIL_ADDRESS][DO…" at bounding box center [298, 243] width 483 height 497
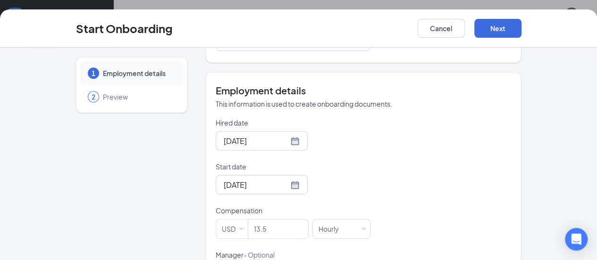
scroll to position [163, 0]
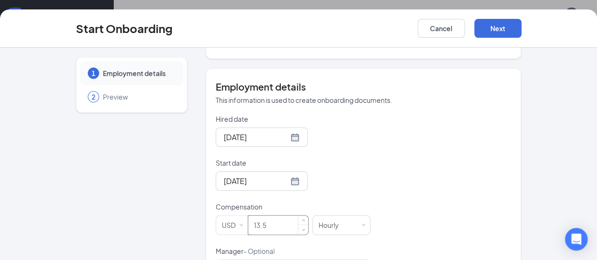
click at [248, 216] on input "13.5" at bounding box center [278, 225] width 60 height 19
click at [377, 208] on div "Hired date [DATE] Start date [DATE] Compensation USD 13.5 Hourly Manager - Opti…" at bounding box center [364, 246] width 296 height 264
click at [248, 216] on input "13.5" at bounding box center [278, 225] width 60 height 19
type input "1"
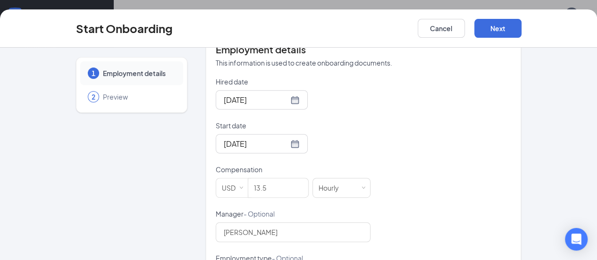
scroll to position [202, 0]
click at [302, 182] on span "Increase Value" at bounding box center [303, 183] width 3 height 3
click at [302, 189] on span "Decrease Value" at bounding box center [303, 190] width 3 height 3
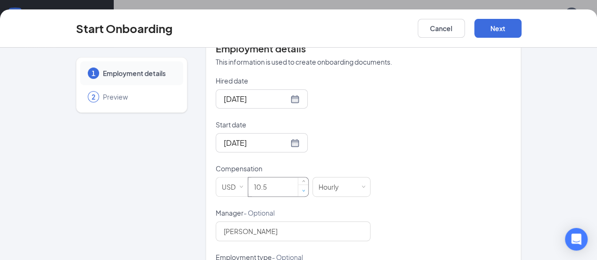
click at [302, 189] on span "Decrease Value" at bounding box center [303, 190] width 3 height 3
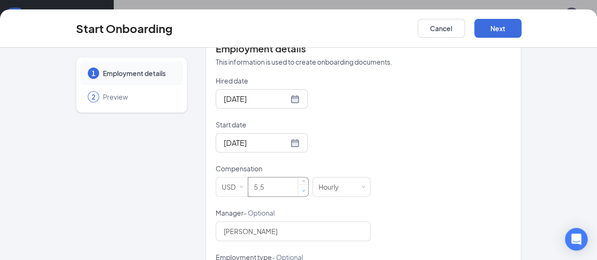
click at [302, 189] on span "Decrease Value" at bounding box center [303, 190] width 3 height 3
click at [298, 178] on span "Increase Value" at bounding box center [303, 183] width 10 height 11
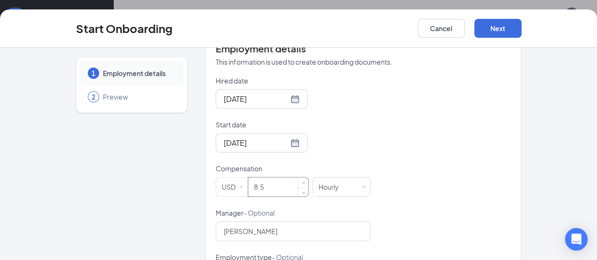
click at [298, 178] on span "Increase Value" at bounding box center [303, 183] width 10 height 11
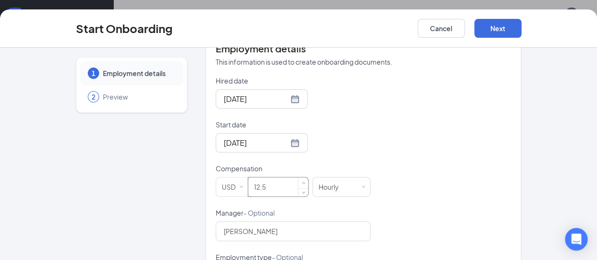
type input "13.5"
click at [298, 178] on span "Increase Value" at bounding box center [303, 183] width 10 height 11
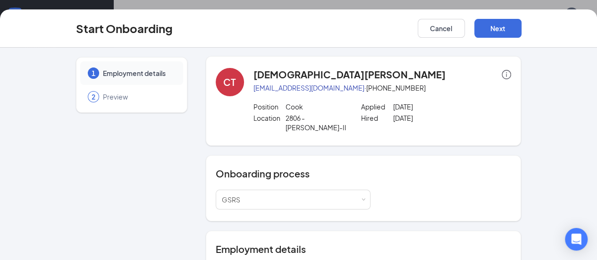
scroll to position [0, 0]
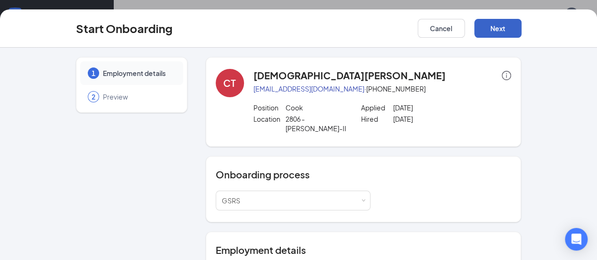
click at [522, 28] on button "Next" at bounding box center [497, 28] width 47 height 19
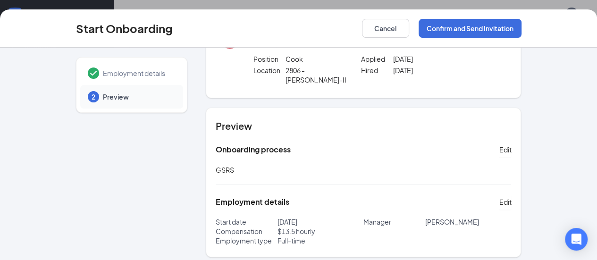
scroll to position [62, 0]
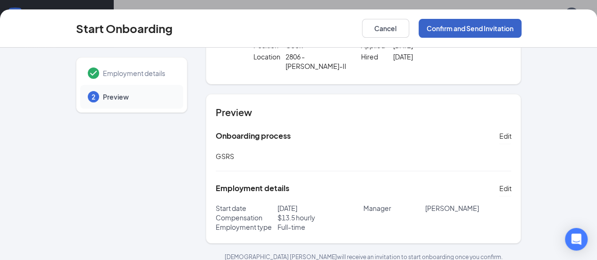
click at [522, 27] on button "Confirm and Send Invitation" at bounding box center [470, 28] width 103 height 19
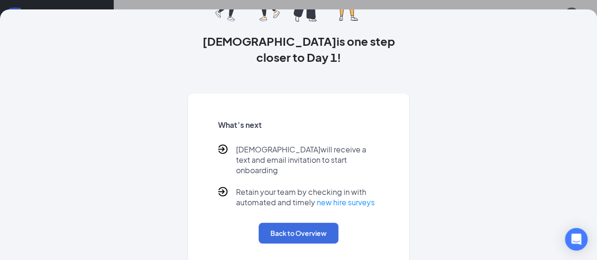
scroll to position [112, 0]
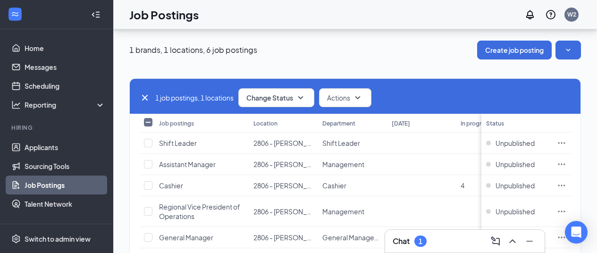
scroll to position [66, 0]
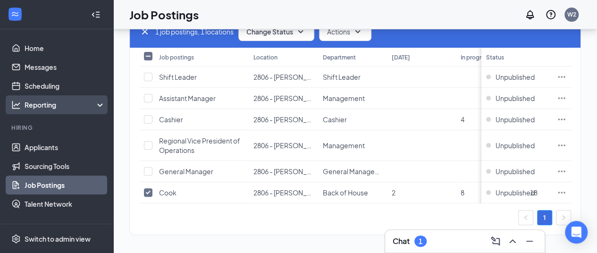
click at [90, 105] on div "Reporting" at bounding box center [65, 104] width 81 height 9
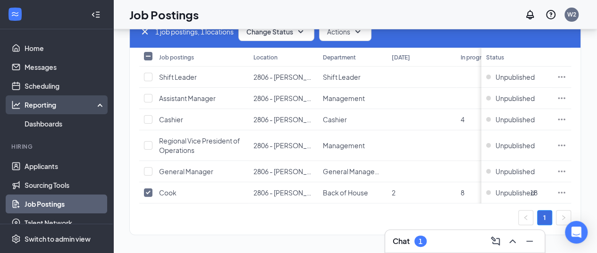
click at [90, 105] on div "Reporting" at bounding box center [65, 104] width 81 height 9
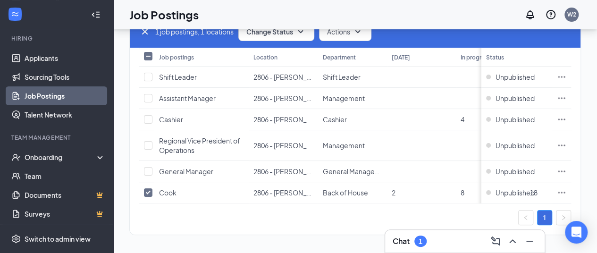
scroll to position [107, 0]
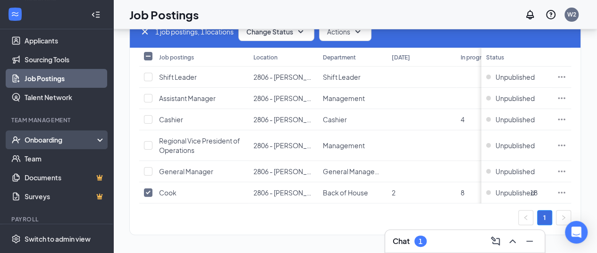
click at [52, 141] on div "Onboarding" at bounding box center [61, 139] width 73 height 9
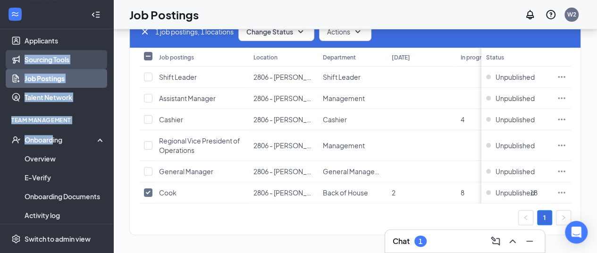
drag, startPoint x: 52, startPoint y: 141, endPoint x: 33, endPoint y: 53, distance: 89.8
click at [33, 53] on ul "Home Messages Scheduling Reporting Dashboards Hiring Applicants Sourcing Tools …" at bounding box center [56, 125] width 113 height 405
